Goal: Task Accomplishment & Management: Manage account settings

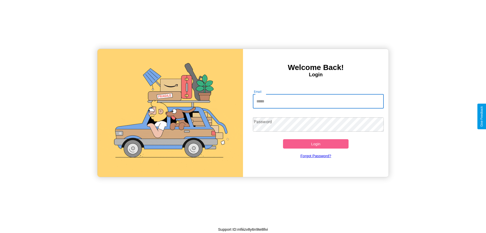
click at [318, 101] on input "Email" at bounding box center [318, 101] width 131 height 14
type input "**********"
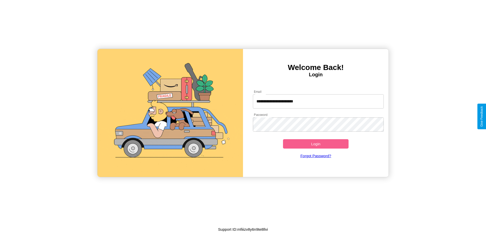
click at [316, 144] on button "Login" at bounding box center [316, 143] width 66 height 9
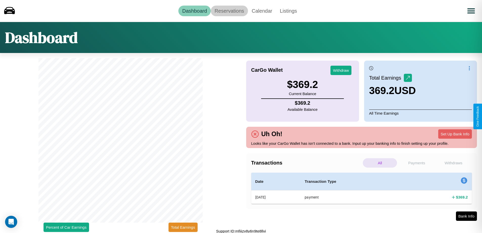
click at [229, 11] on link "Reservations" at bounding box center [229, 11] width 37 height 11
